Goal: Task Accomplishment & Management: Use online tool/utility

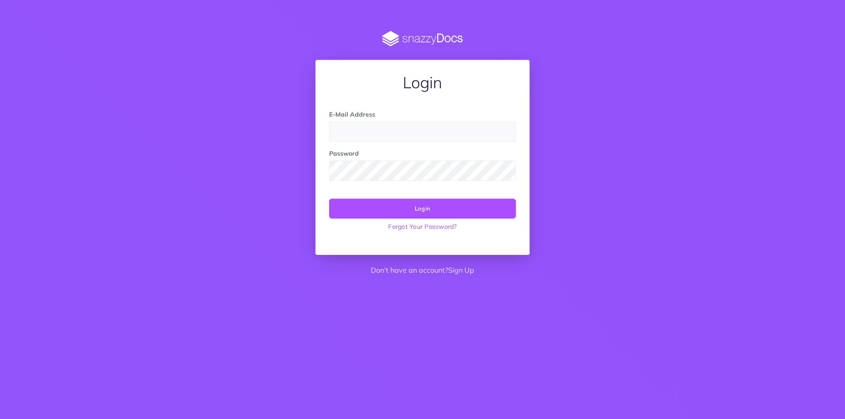
click at [450, 125] on input "email" at bounding box center [422, 132] width 187 height 20
drag, startPoint x: 772, startPoint y: 55, endPoint x: 766, endPoint y: 24, distance: 32.0
click at [773, 53] on div "Login E-Mail Address Password Login Forgot Your Password? Don't have an account…" at bounding box center [422, 156] width 845 height 250
drag, startPoint x: 688, startPoint y: 211, endPoint x: 773, endPoint y: 120, distance: 123.7
click at [688, 211] on div "Login E-Mail Address Password Login Forgot Your Password? Don't have an account…" at bounding box center [422, 156] width 683 height 250
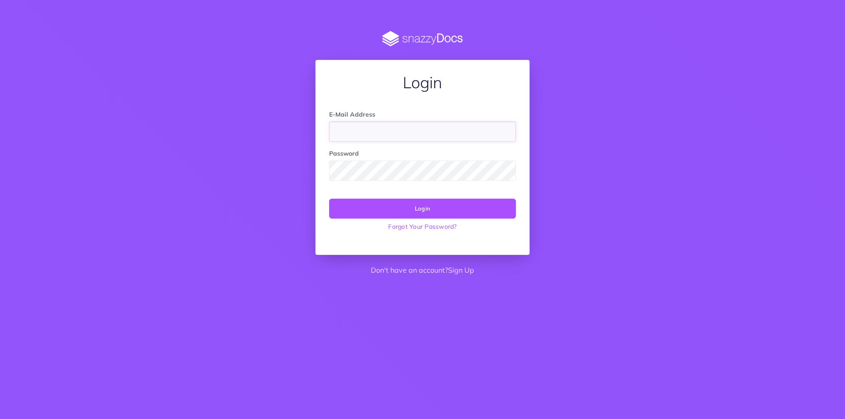
click at [397, 128] on input "email" at bounding box center [422, 132] width 187 height 20
type input "apennington@pcictx.org"
click at [414, 212] on button "Login" at bounding box center [422, 209] width 187 height 20
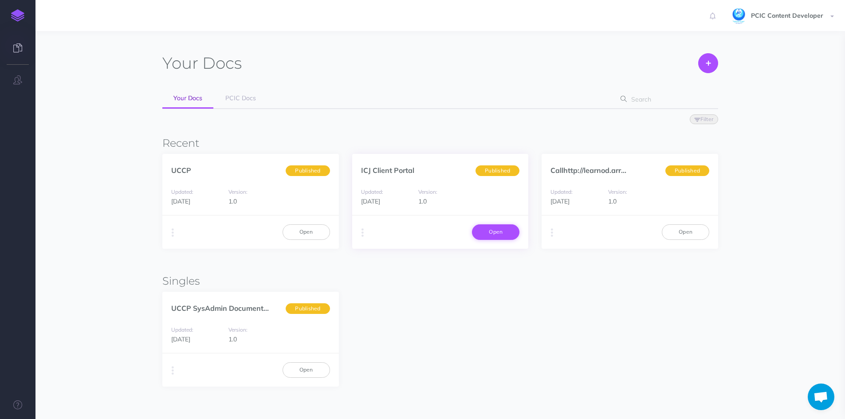
click at [489, 236] on link "Open" at bounding box center [495, 232] width 47 height 15
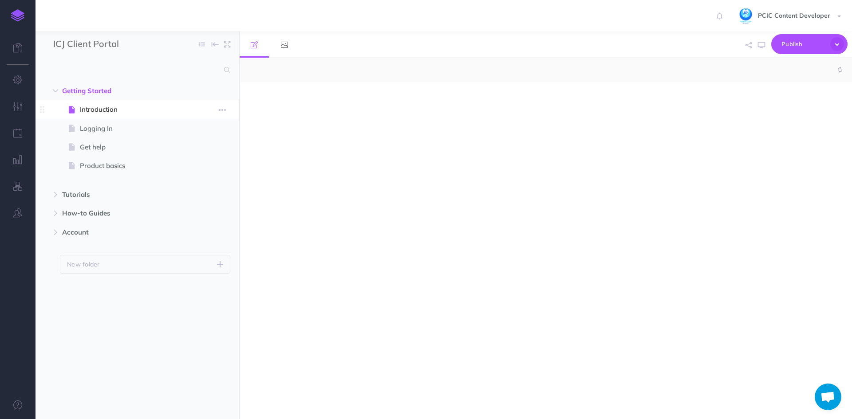
select select "null"
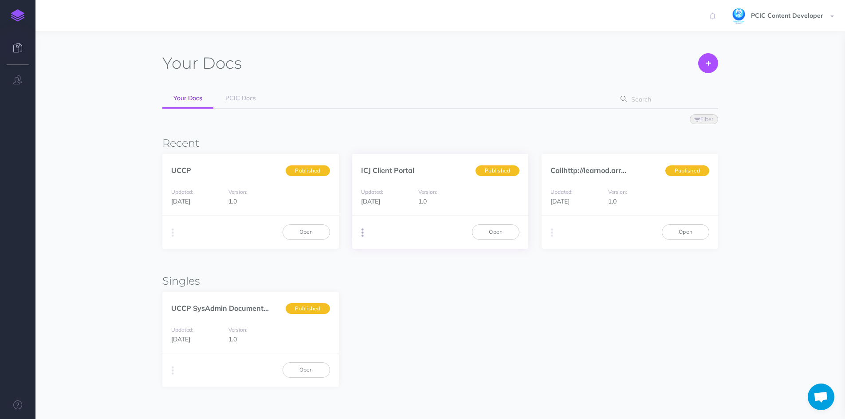
click at [364, 233] on button "button" at bounding box center [363, 232] width 8 height 13
click at [409, 282] on button "Advanced" at bounding box center [407, 283] width 111 height 16
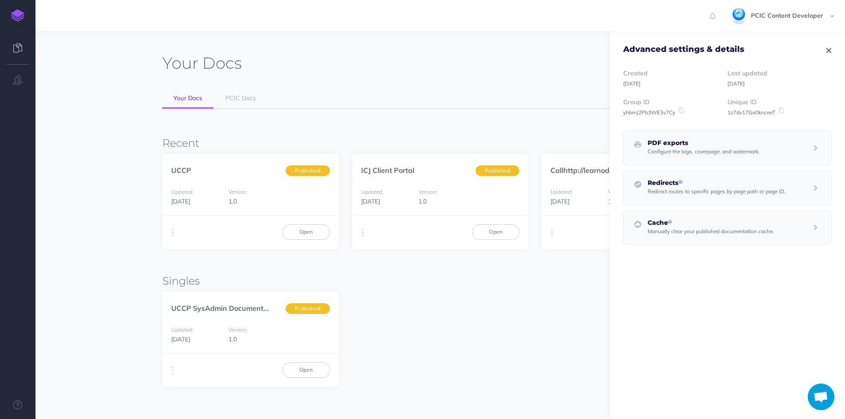
click at [738, 114] on small "1z7dv17Ga0knceeT" at bounding box center [752, 112] width 48 height 7
drag, startPoint x: 623, startPoint y: 101, endPoint x: 782, endPoint y: 110, distance: 159.1
click at [782, 110] on div "Created Sep 4, 2025 Last updated 4 days ago Group ID yhbmJ2Pb3WE3s7Cy Unique ID…" at bounding box center [727, 159] width 235 height 208
copy div "Group ID yhbmJ2Pb3WE3s7Cy Unique ID 1z7dv17Ga0knceeT"
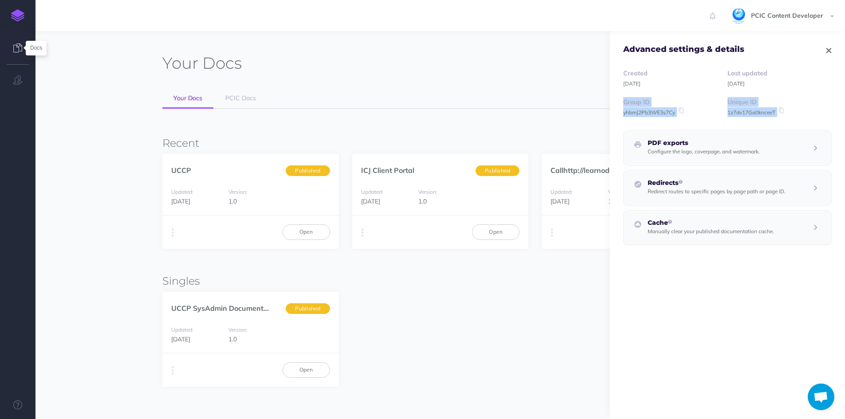
click at [20, 50] on icon at bounding box center [17, 47] width 9 height 9
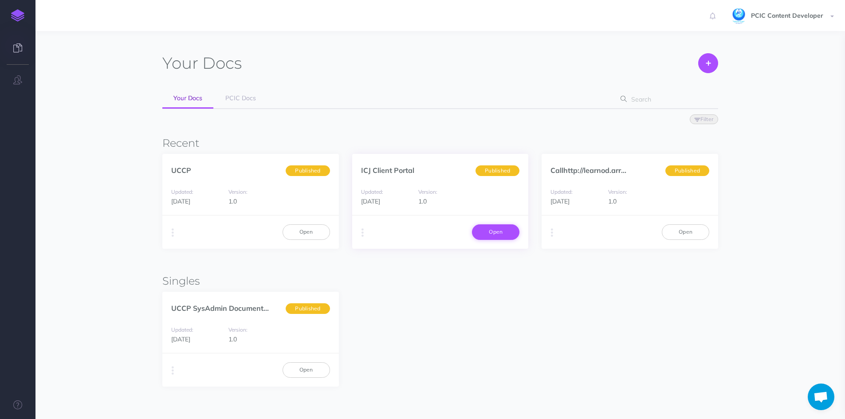
click at [494, 233] on link "Open" at bounding box center [495, 232] width 47 height 15
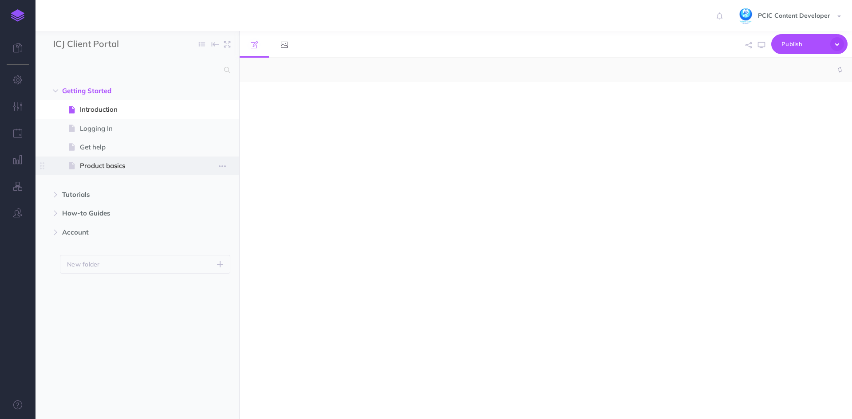
select select "null"
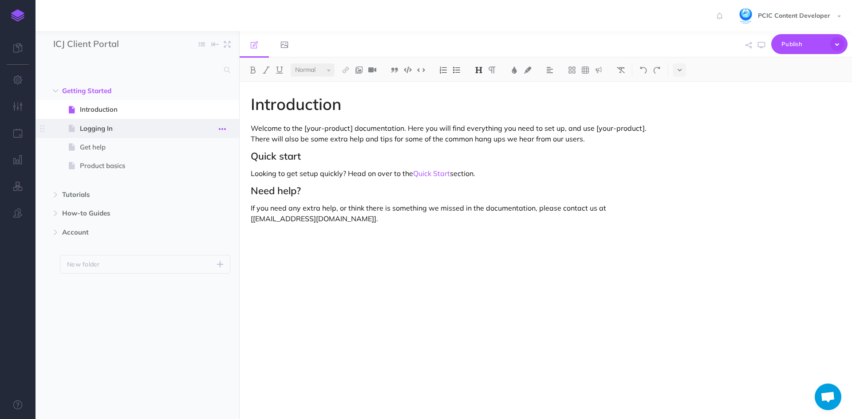
click at [225, 127] on button "button" at bounding box center [222, 129] width 16 height 12
click at [207, 188] on link "Settings" at bounding box center [197, 188] width 67 height 15
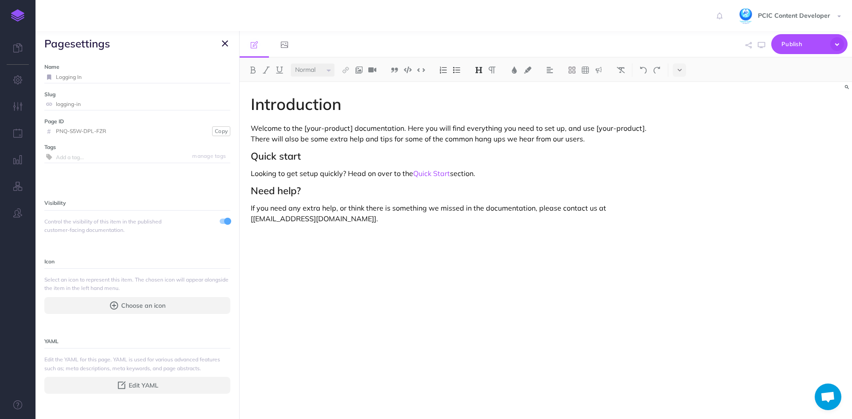
drag, startPoint x: 121, startPoint y: 131, endPoint x: 56, endPoint y: 115, distance: 66.7
click at [56, 115] on div "Name Logging In Save Slug logging-in Save Page ID # PNQ-S5W-DPL-FZR Copy Tags m…" at bounding box center [137, 237] width 204 height 363
drag, startPoint x: 44, startPoint y: 123, endPoint x: 111, endPoint y: 131, distance: 67.0
click at [111, 131] on div "Page ID # PNQ-S5W-DPL-FZR Copy" at bounding box center [137, 127] width 186 height 20
copy div "Page ID #"
